Goal: Transaction & Acquisition: Purchase product/service

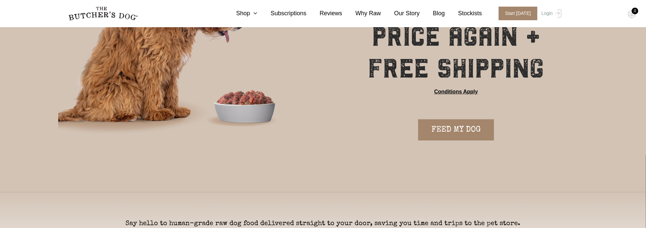
scroll to position [99, 0]
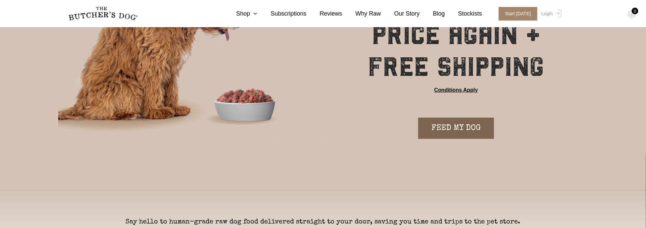
click at [462, 125] on link "FEED MY DOG" at bounding box center [457, 128] width 76 height 21
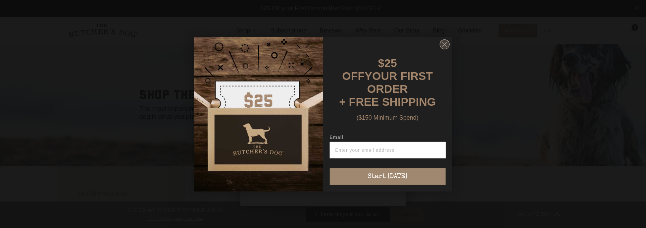
click at [445, 44] on circle "Close dialog" at bounding box center [445, 44] width 10 height 10
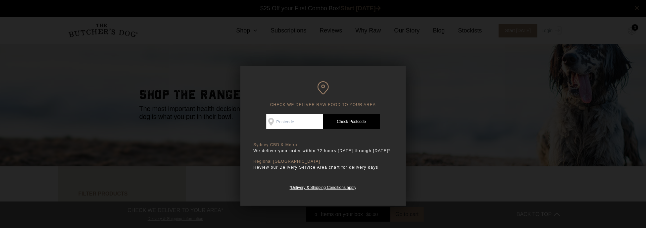
click at [296, 120] on input "Check Availability At" at bounding box center [294, 121] width 57 height 15
type input "2304"
click at [341, 120] on link "Check Postcode" at bounding box center [351, 121] width 57 height 15
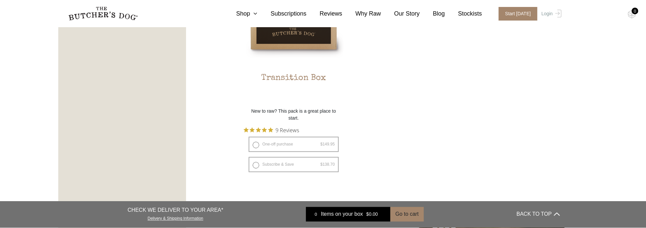
scroll to position [696, 0]
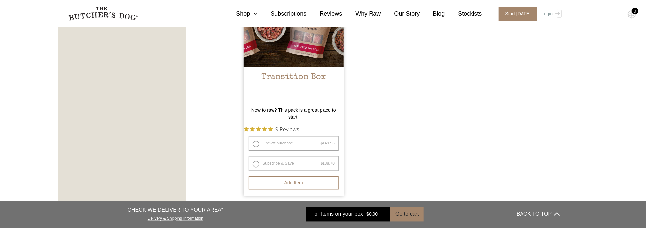
click at [300, 64] on img at bounding box center [294, 17] width 100 height 100
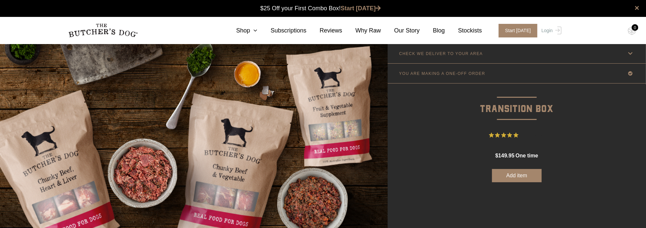
click at [630, 51] on icon at bounding box center [631, 53] width 8 height 8
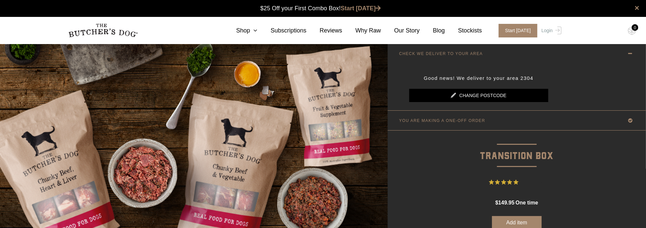
click at [628, 51] on icon at bounding box center [631, 53] width 8 height 8
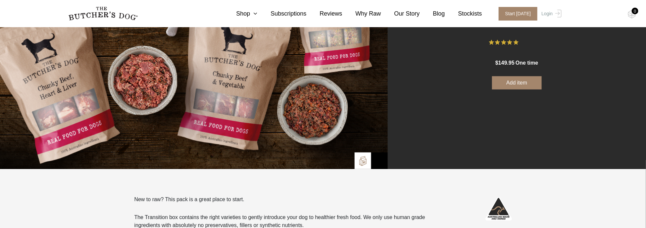
scroll to position [99, 0]
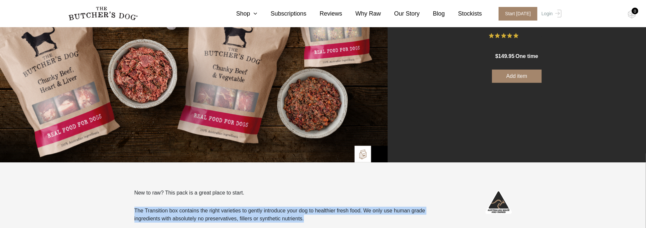
drag, startPoint x: 135, startPoint y: 207, endPoint x: 316, endPoint y: 216, distance: 181.8
click at [316, 216] on p "The Transition box contains the right varieties to gently introduce your dog to…" at bounding box center [286, 215] width 302 height 16
drag, startPoint x: 303, startPoint y: 216, endPoint x: 128, endPoint y: 208, distance: 175.8
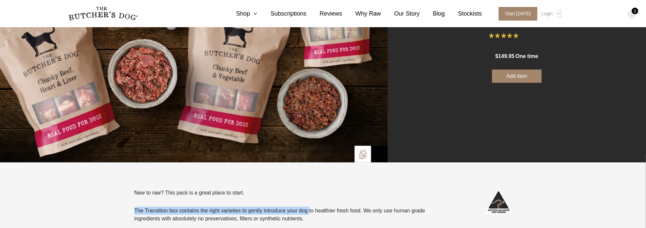
drag, startPoint x: 126, startPoint y: 208, endPoint x: 311, endPoint y: 214, distance: 185.3
click at [310, 214] on p "The Transition box contains the right varieties to gently introduce your dog to…" at bounding box center [286, 215] width 302 height 16
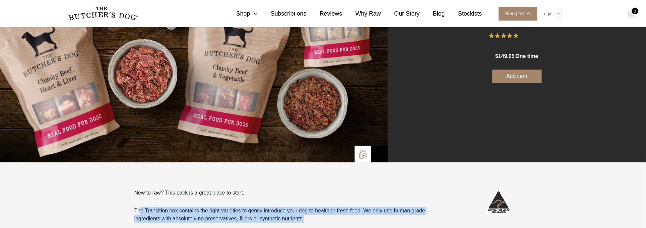
drag, startPoint x: 324, startPoint y: 215, endPoint x: 141, endPoint y: 206, distance: 183.1
click at [141, 206] on div "New to raw? This pack is a great place to start. The Transition box contains th…" at bounding box center [286, 206] width 302 height 34
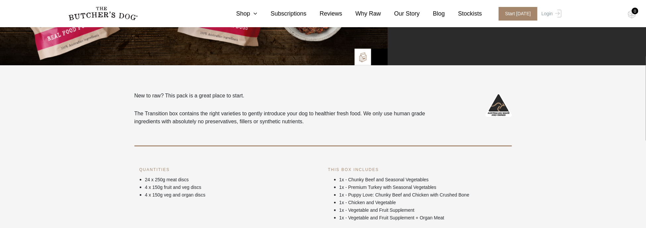
scroll to position [199, 0]
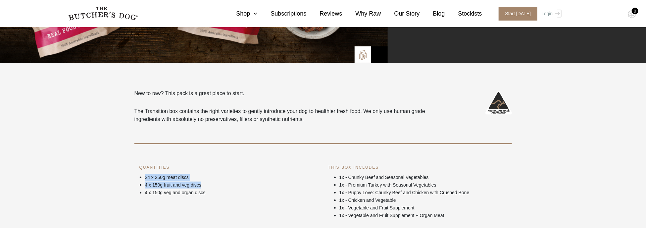
drag, startPoint x: 143, startPoint y: 173, endPoint x: 221, endPoint y: 187, distance: 79.0
click at [221, 187] on ul "24 x 250g meat discs 4 x 150g fruit and veg discs 4 x 150g veg and organ discs" at bounding box center [229, 184] width 179 height 23
click at [221, 187] on p "4 x 150g fruit and veg discs" at bounding box center [231, 185] width 173 height 7
drag, startPoint x: 219, startPoint y: 191, endPoint x: 135, endPoint y: 174, distance: 85.2
click at [135, 174] on div "QUANTITIES 24 x 250g meat discs 4 x 150g fruit and veg discs 4 x 150g veg and o…" at bounding box center [229, 202] width 189 height 77
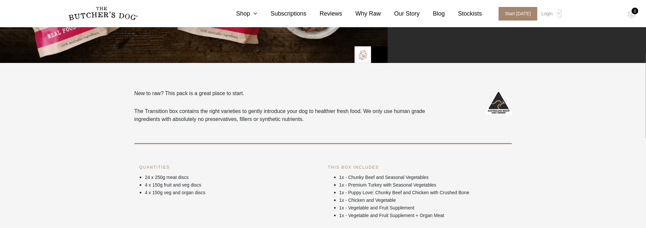
click at [135, 174] on div "QUANTITIES 24 x 250g meat discs 4 x 150g fruit and veg discs 4 x 150g veg and o…" at bounding box center [229, 202] width 189 height 77
drag, startPoint x: 131, startPoint y: 167, endPoint x: 236, endPoint y: 198, distance: 109.2
click at [236, 198] on div "QUANTITIES 24 x 250g meat discs 4 x 150g fruit and veg discs 4 x 150g veg and o…" at bounding box center [229, 202] width 189 height 77
drag, startPoint x: 223, startPoint y: 196, endPoint x: 99, endPoint y: 164, distance: 127.9
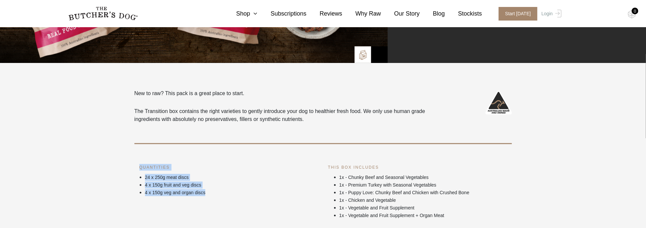
drag, startPoint x: 141, startPoint y: 171, endPoint x: 230, endPoint y: 194, distance: 92.5
click at [231, 194] on p "4 x 150g veg and organ discs" at bounding box center [231, 192] width 173 height 7
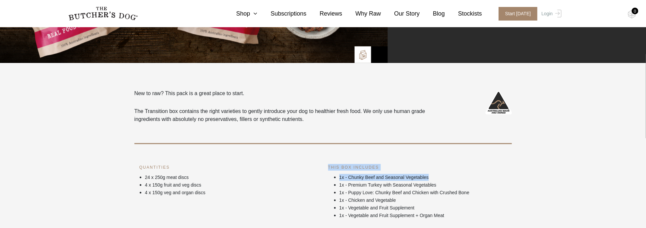
drag, startPoint x: 327, startPoint y: 166, endPoint x: 443, endPoint y: 180, distance: 116.8
click at [443, 180] on div "THIS BOX INCLUDES 1x - Chunky Beef and Seasonal Vegetables 1x - Premium Turkey …" at bounding box center [417, 202] width 189 height 77
drag, startPoint x: 443, startPoint y: 180, endPoint x: 438, endPoint y: 181, distance: 5.0
click at [442, 181] on p "1x - Chunky Beef and Seasonal Vegetables" at bounding box center [424, 177] width 168 height 7
click at [357, 191] on p "1x - Puppy Love: Chunky Beef and Chicken with Crushed Bone" at bounding box center [424, 192] width 168 height 7
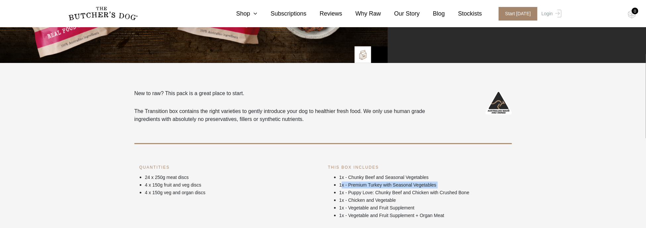
drag, startPoint x: 341, startPoint y: 185, endPoint x: 435, endPoint y: 189, distance: 94.2
click at [435, 189] on ul "1x - Chunky Beef and Seasonal Vegetables 1x - Premium Turkey with Seasonal Vege…" at bounding box center [420, 196] width 173 height 46
click at [435, 189] on p "1x - Puppy Love: Chunky Beef and Chicken with Crushed Bone" at bounding box center [424, 192] width 168 height 7
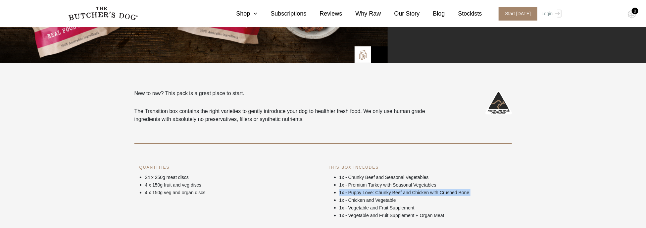
drag, startPoint x: 336, startPoint y: 192, endPoint x: 468, endPoint y: 197, distance: 132.0
click at [468, 197] on ul "1x - Chunky Beef and Seasonal Vegetables 1x - Premium Turkey with Seasonal Vege…" at bounding box center [420, 196] width 173 height 46
click at [468, 197] on li "1x - Chicken and Vegetable" at bounding box center [424, 200] width 168 height 8
drag, startPoint x: 337, startPoint y: 199, endPoint x: 409, endPoint y: 200, distance: 72.6
click at [409, 200] on li "1x - Chicken and Vegetable" at bounding box center [424, 200] width 168 height 8
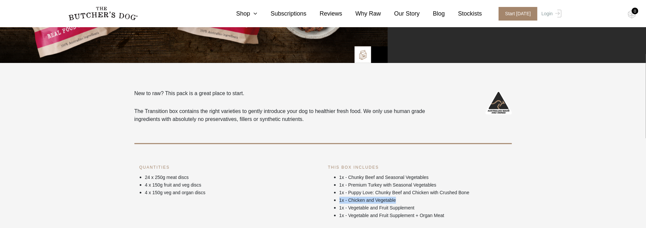
click at [409, 200] on p "1x - Chicken and Vegetable" at bounding box center [424, 200] width 168 height 7
drag, startPoint x: 336, startPoint y: 204, endPoint x: 438, endPoint y: 210, distance: 101.9
click at [438, 210] on li "1x - Vegetable and Fruit Supplement" at bounding box center [424, 208] width 168 height 8
click at [438, 210] on p "1x - Vegetable and Fruit Supplement" at bounding box center [424, 207] width 168 height 7
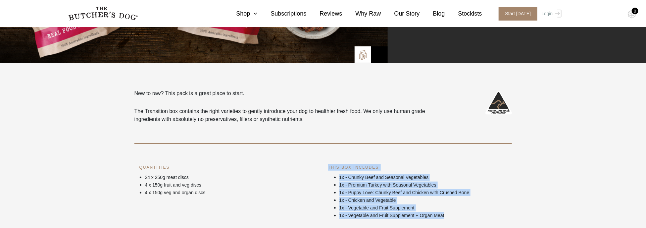
drag, startPoint x: 313, startPoint y: 216, endPoint x: 464, endPoint y: 218, distance: 151.1
click at [464, 218] on div "New to raw? This pack is a great place to start. The Transition box contains th…" at bounding box center [324, 164] width 378 height 151
click at [464, 218] on p "1x - Vegetable and Fruit Supplement + Organ Meat" at bounding box center [424, 215] width 168 height 7
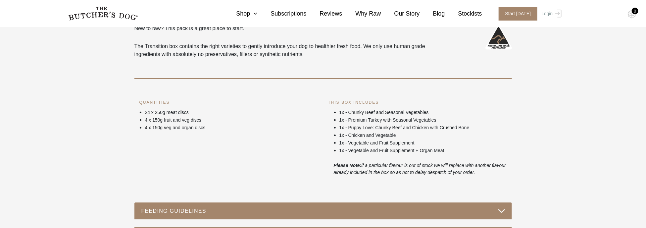
scroll to position [265, 0]
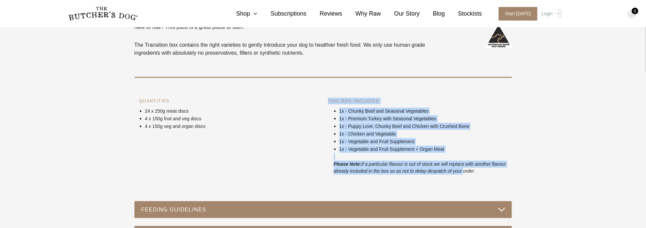
drag, startPoint x: 340, startPoint y: 163, endPoint x: 480, endPoint y: 170, distance: 140.4
click at [480, 170] on div "New to raw? This pack is a great place to start. The Transition box contains th…" at bounding box center [324, 98] width 378 height 151
click at [480, 170] on icon "if a particular flavour is out of stock we will replace with another flavour al…" at bounding box center [420, 167] width 173 height 12
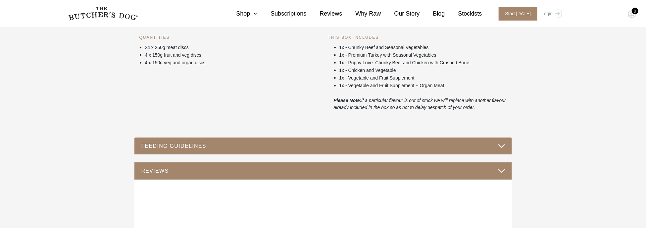
scroll to position [331, 0]
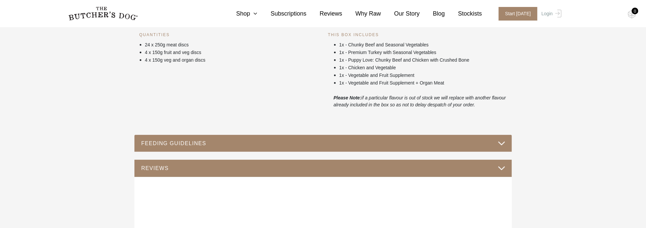
click at [311, 144] on button "FEEDING GUIDELINES" at bounding box center [323, 143] width 365 height 9
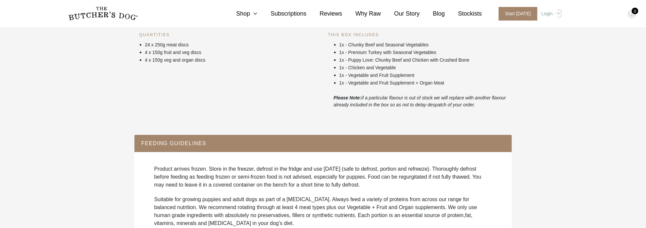
drag, startPoint x: 161, startPoint y: 171, endPoint x: 362, endPoint y: 185, distance: 201.3
click at [362, 185] on p "Product arrives frozen. Store in the freezer, defrost in the fridge and use wit…" at bounding box center [323, 177] width 338 height 24
drag, startPoint x: 372, startPoint y: 185, endPoint x: 153, endPoint y: 169, distance: 219.6
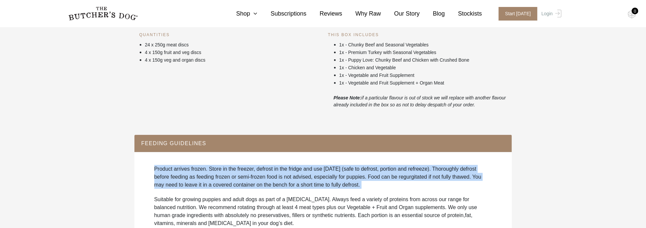
drag, startPoint x: 152, startPoint y: 169, endPoint x: 367, endPoint y: 189, distance: 215.6
click at [367, 189] on p "Product arrives frozen. Store in the freezer, defrost in the fridge and use wit…" at bounding box center [323, 177] width 338 height 24
drag, startPoint x: 358, startPoint y: 184, endPoint x: 159, endPoint y: 172, distance: 199.2
click at [159, 172] on p "Product arrives frozen. Store in the freezer, defrost in the fridge and use wit…" at bounding box center [323, 177] width 338 height 24
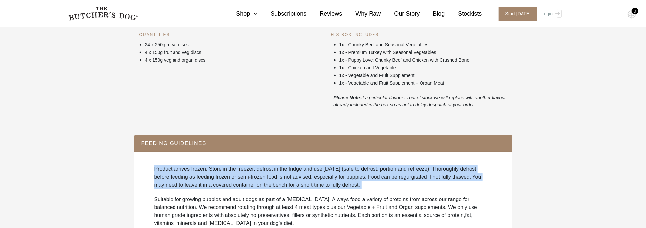
click at [159, 172] on p "Product arrives frozen. Store in the freezer, defrost in the fridge and use wit…" at bounding box center [323, 177] width 338 height 24
drag, startPoint x: 157, startPoint y: 170, endPoint x: 375, endPoint y: 181, distance: 217.7
click at [375, 181] on p "Product arrives frozen. Store in the freezer, defrost in the fridge and use wit…" at bounding box center [323, 177] width 338 height 24
click at [374, 181] on p "Product arrives frozen. Store in the freezer, defrost in the fridge and use wit…" at bounding box center [323, 177] width 338 height 24
drag, startPoint x: 335, startPoint y: 181, endPoint x: 167, endPoint y: 172, distance: 167.9
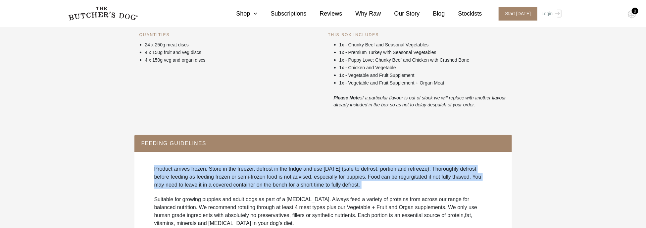
click at [167, 172] on p "Product arrives frozen. Store in the freezer, defrost in the fridge and use wit…" at bounding box center [323, 177] width 338 height 24
drag, startPoint x: 149, startPoint y: 167, endPoint x: 382, endPoint y: 187, distance: 233.4
click at [380, 187] on p "Product arrives frozen. Store in the freezer, defrost in the fridge and use wit…" at bounding box center [323, 177] width 338 height 24
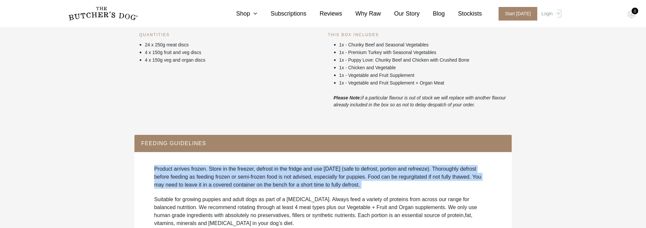
drag, startPoint x: 357, startPoint y: 184, endPoint x: 139, endPoint y: 165, distance: 218.9
click at [162, 168] on p "Product arrives frozen. Store in the freezer, defrost in the fridge and use wit…" at bounding box center [323, 177] width 338 height 24
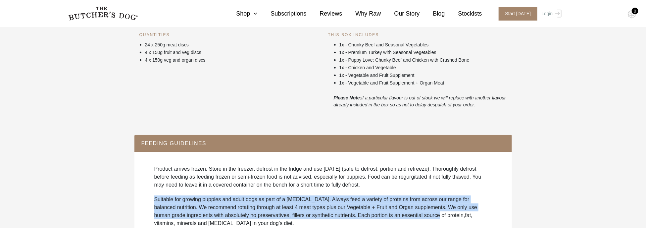
drag, startPoint x: 150, startPoint y: 198, endPoint x: 417, endPoint y: 214, distance: 266.9
click at [417, 214] on p "Suitable for growing puppies and adult dogs as part of a raw diet. Always feed …" at bounding box center [323, 212] width 338 height 32
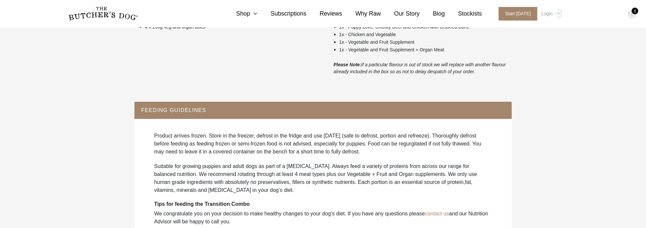
scroll to position [398, 0]
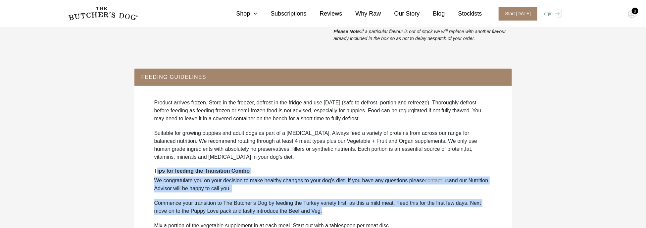
drag, startPoint x: 157, startPoint y: 172, endPoint x: 351, endPoint y: 213, distance: 198.5
click at [351, 213] on div "Product arrives frozen. Store in the freezer, defrost in the fridge and use wit…" at bounding box center [323, 224] width 365 height 265
click at [350, 212] on p "Commence your transition to The Butcher’s Dog by feeding the Turkey variety fir…" at bounding box center [323, 207] width 338 height 16
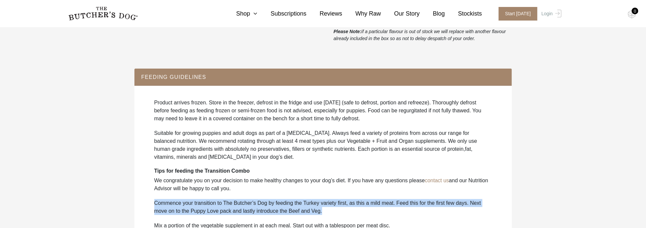
drag, startPoint x: 324, startPoint y: 208, endPoint x: 153, endPoint y: 193, distance: 171.9
click at [153, 193] on div "Product arrives frozen. Store in the freezer, defrost in the fridge and use wit…" at bounding box center [323, 224] width 365 height 265
drag, startPoint x: 181, startPoint y: 190, endPoint x: 374, endPoint y: 209, distance: 194.5
click at [374, 209] on div "Product arrives frozen. Store in the freezer, defrost in the fridge and use wit…" at bounding box center [323, 224] width 365 height 265
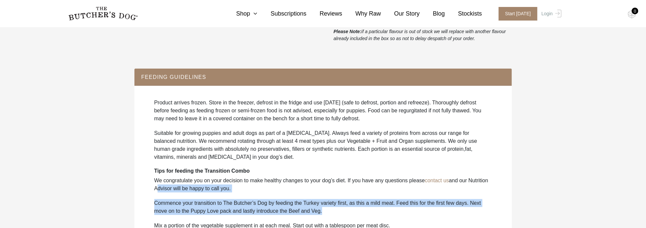
click at [374, 209] on p "Commence your transition to The Butcher’s Dog by feeding the Turkey variety fir…" at bounding box center [323, 207] width 338 height 16
drag, startPoint x: 336, startPoint y: 208, endPoint x: 149, endPoint y: 200, distance: 187.4
click at [149, 200] on div "Product arrives frozen. Store in the freezer, defrost in the fridge and use wit…" at bounding box center [323, 224] width 365 height 265
drag
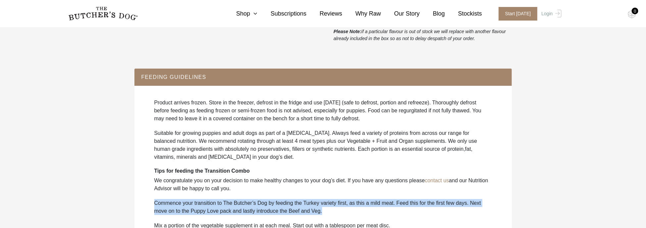
click at [353, 214] on div "Product arrives frozen. Store in the freezer, defrost in the fridge and use wit…" at bounding box center [323, 224] width 365 height 265
click at [353, 214] on p "Commence your transition to The Butcher’s Dog by feeding the Turkey variety fir…" at bounding box center [323, 207] width 338 height 16
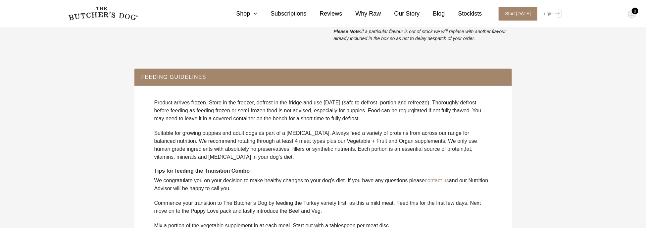
scroll to position [431, 0]
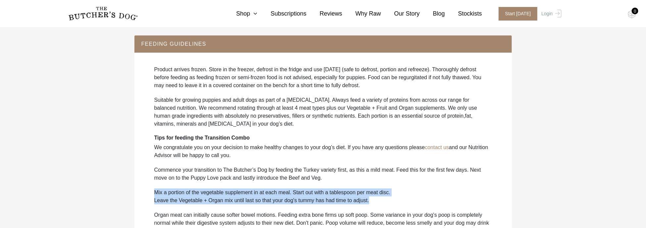
click at [418, 204] on div "Product arrives frozen. Store in the freezer, defrost in the fridge and use wit…" at bounding box center [324, 191] width 378 height 278
click at [408, 203] on p "Leave the Vegetable + Organ mix until last so that your dog's tummy has had tim…" at bounding box center [323, 200] width 338 height 8
click at [156, 193] on div "Product arrives frozen. Store in the freezer, defrost in the fridge and use wit…" at bounding box center [323, 191] width 365 height 265
click at [156, 193] on p "Mix a portion of the vegetable supplement in at each meal. Start out with a tab…" at bounding box center [323, 193] width 338 height 8
click at [390, 202] on div "Product arrives frozen. Store in the freezer, defrost in the fridge and use wit…" at bounding box center [323, 191] width 365 height 265
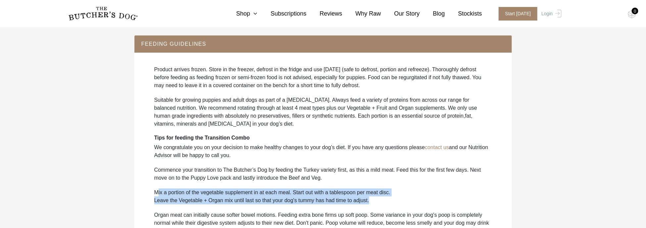
click at [390, 202] on p "Leave the Vegetable + Organ mix until last so that your dog's tummy has had tim…" at bounding box center [323, 200] width 338 height 8
click at [151, 193] on div "Product arrives frozen. Store in the freezer, defrost in the fridge and use wit…" at bounding box center [323, 191] width 365 height 265
click at [390, 200] on div "Product arrives frozen. Store in the freezer, defrost in the fridge and use wit…" at bounding box center [323, 191] width 365 height 265
click at [390, 200] on p "Leave the Vegetable + Organ mix until last so that your dog's tummy has had tim…" at bounding box center [323, 200] width 338 height 8
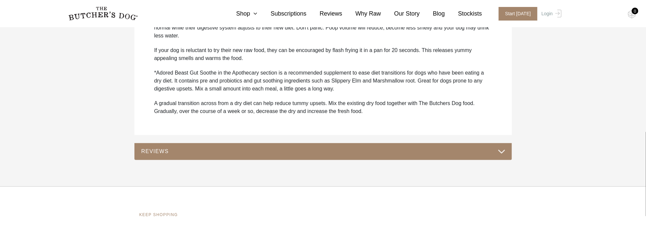
scroll to position [630, 0]
